Goal: Check status: Check status

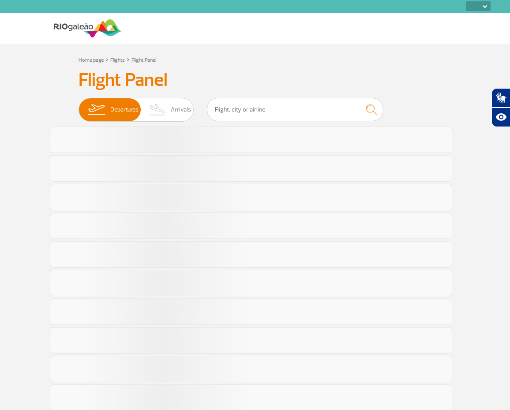
select select
click at [167, 107] on img at bounding box center [158, 109] width 26 height 23
click at [78, 105] on input "Departures Arrivals" at bounding box center [78, 105] width 0 height 0
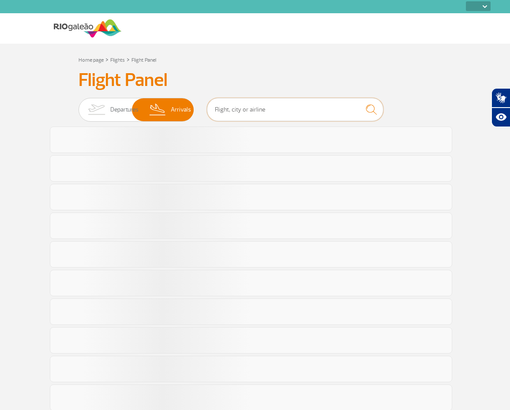
click at [229, 115] on input "text" at bounding box center [295, 109] width 176 height 23
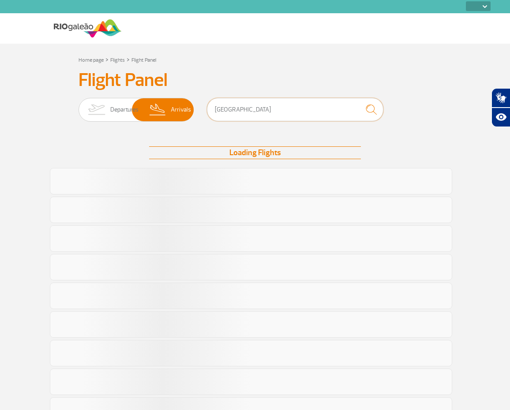
type input "[GEOGRAPHIC_DATA]"
click at [370, 109] on img "submit" at bounding box center [371, 110] width 19 height 18
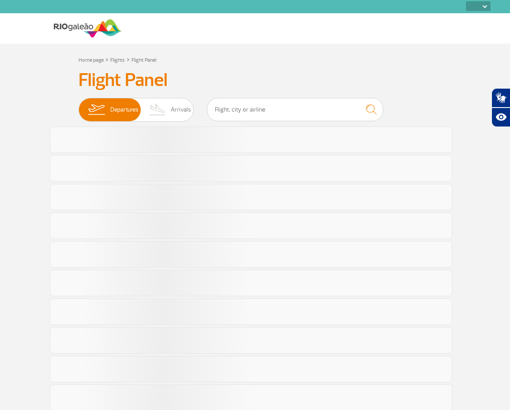
select select
click at [175, 108] on span "Arrivals" at bounding box center [181, 109] width 20 height 23
click at [78, 105] on input "Departures Arrivals" at bounding box center [78, 105] width 0 height 0
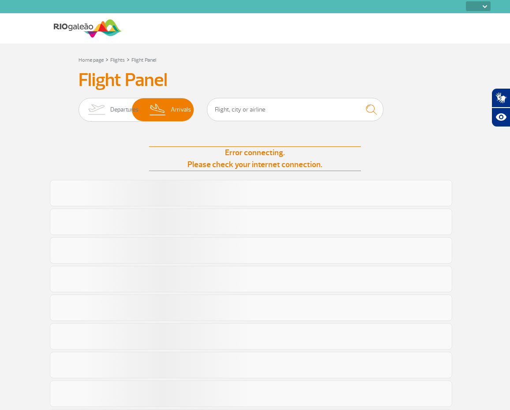
click at [323, 29] on nav at bounding box center [306, 28] width 369 height 30
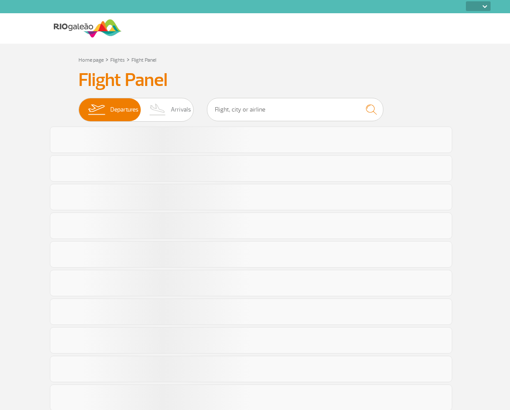
select select
